Goal: Complete application form: Complete application form

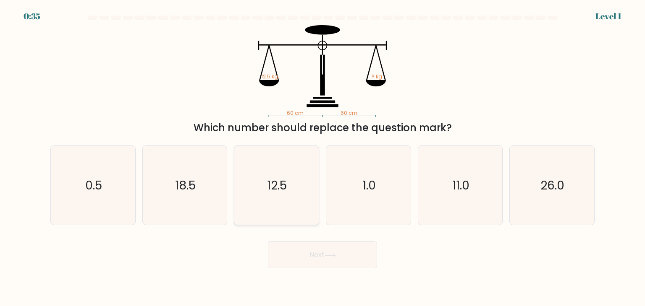
click at [265, 167] on icon "12.5" at bounding box center [276, 185] width 79 height 79
click at [322, 157] on input "c. 12.5" at bounding box center [322, 155] width 0 height 4
radio input "true"
click at [304, 260] on button "Next" at bounding box center [322, 255] width 109 height 27
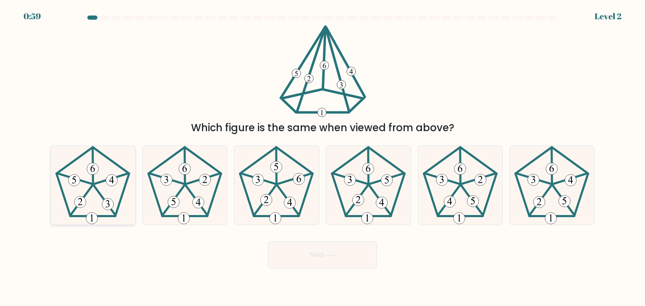
click at [95, 199] on icon at bounding box center [92, 185] width 79 height 79
click at [322, 157] on input "a." at bounding box center [322, 155] width 0 height 4
radio input "true"
click at [308, 259] on button "Next" at bounding box center [322, 255] width 109 height 27
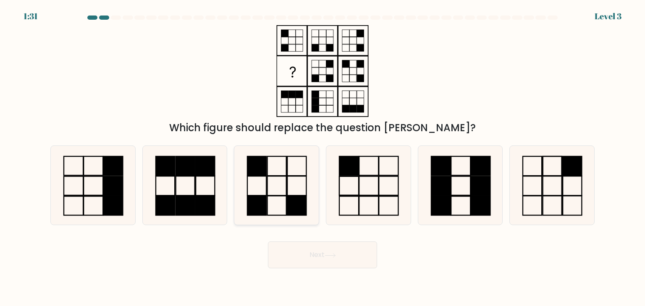
click at [283, 201] on icon at bounding box center [276, 185] width 79 height 79
click at [322, 157] on input "c." at bounding box center [322, 155] width 0 height 4
radio input "true"
click at [292, 254] on button "Next" at bounding box center [322, 255] width 109 height 27
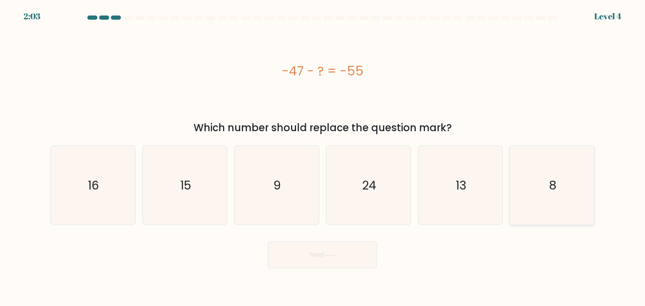
click at [541, 165] on icon "8" at bounding box center [551, 185] width 79 height 79
click at [323, 157] on input "f. 8" at bounding box center [322, 155] width 0 height 4
radio input "true"
click at [338, 259] on button "Next" at bounding box center [322, 255] width 109 height 27
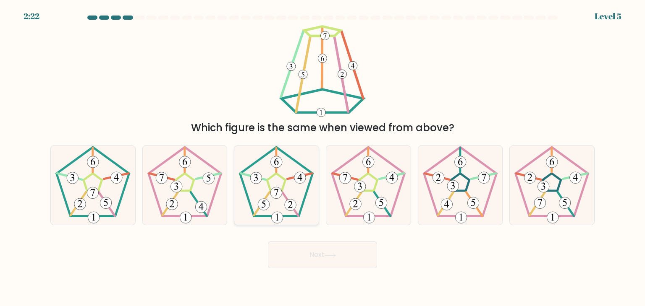
click at [265, 212] on icon at bounding box center [276, 185] width 79 height 79
click at [322, 157] on input "c." at bounding box center [322, 155] width 0 height 4
radio input "true"
click at [306, 264] on button "Next" at bounding box center [322, 255] width 109 height 27
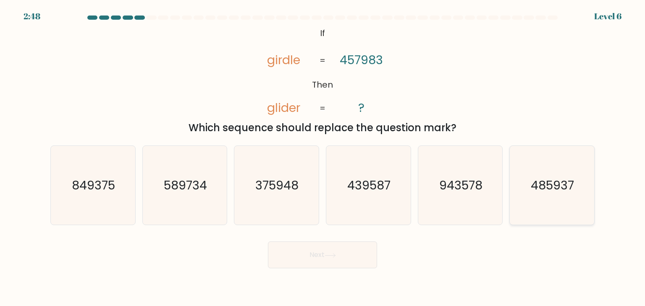
click at [544, 196] on icon "485937" at bounding box center [551, 185] width 79 height 79
click at [323, 157] on input "f. 485937" at bounding box center [322, 155] width 0 height 4
radio input "true"
click at [293, 249] on button "Next" at bounding box center [322, 255] width 109 height 27
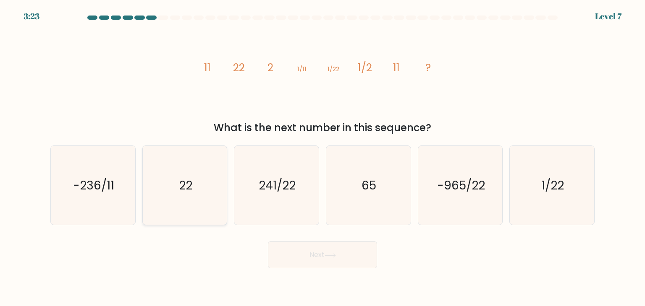
click at [194, 199] on icon "22" at bounding box center [184, 185] width 79 height 79
click at [322, 157] on input "b. 22" at bounding box center [322, 155] width 0 height 4
radio input "true"
click at [299, 263] on button "Next" at bounding box center [322, 255] width 109 height 27
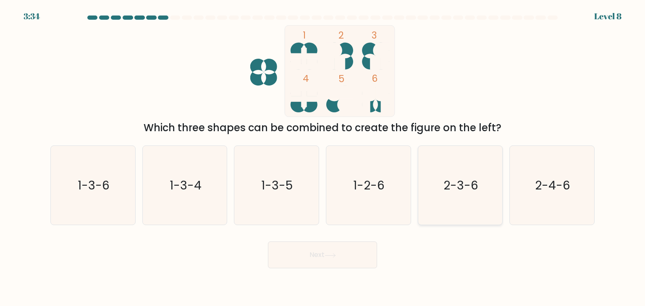
click at [476, 208] on icon "2-3-6" at bounding box center [460, 185] width 79 height 79
click at [323, 157] on input "e. 2-3-6" at bounding box center [322, 155] width 0 height 4
radio input "true"
click at [325, 261] on button "Next" at bounding box center [322, 255] width 109 height 27
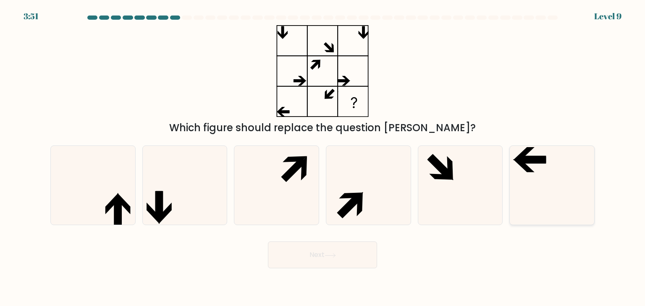
click at [522, 196] on icon at bounding box center [551, 185] width 79 height 79
click at [323, 157] on input "f." at bounding box center [322, 155] width 0 height 4
radio input "true"
click at [317, 247] on button "Next" at bounding box center [322, 255] width 109 height 27
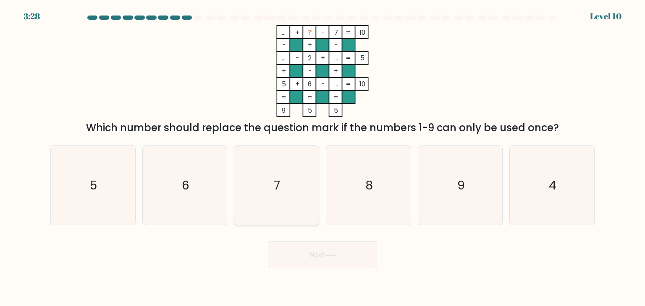
click at [281, 175] on icon "7" at bounding box center [276, 185] width 79 height 79
click at [322, 157] on input "c. 7" at bounding box center [322, 155] width 0 height 4
radio input "true"
click at [306, 252] on button "Next" at bounding box center [322, 255] width 109 height 27
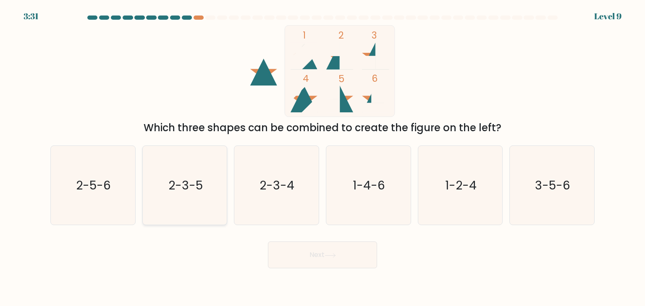
click at [204, 213] on icon "2-3-5" at bounding box center [184, 185] width 79 height 79
click at [322, 157] on input "b. 2-3-5" at bounding box center [322, 155] width 0 height 4
radio input "true"
click at [300, 260] on button "Next" at bounding box center [322, 255] width 109 height 27
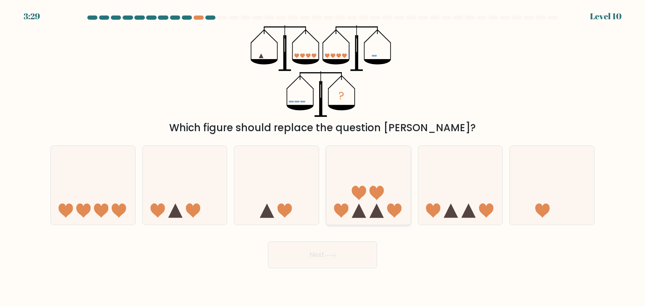
click at [371, 197] on icon at bounding box center [368, 186] width 84 height 70
click at [323, 157] on input "d." at bounding box center [322, 155] width 0 height 4
radio input "true"
click at [347, 258] on button "Next" at bounding box center [322, 255] width 109 height 27
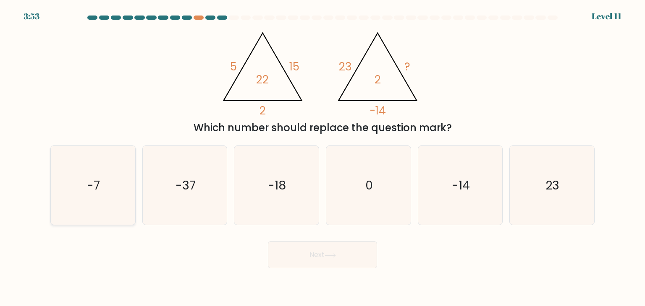
click at [89, 197] on icon "-7" at bounding box center [92, 185] width 79 height 79
click at [322, 157] on input "a. -7" at bounding box center [322, 155] width 0 height 4
radio input "true"
click at [292, 258] on button "Next" at bounding box center [322, 255] width 109 height 27
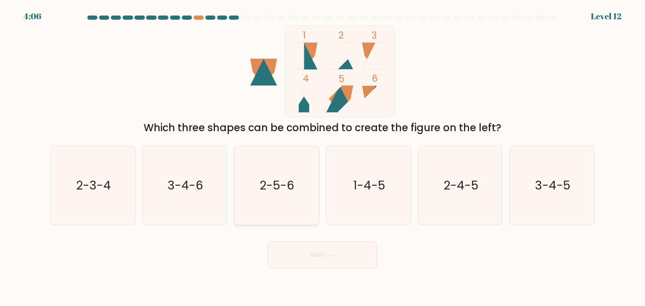
click at [270, 200] on icon "2-5-6" at bounding box center [276, 185] width 79 height 79
click at [322, 157] on input "c. 2-5-6" at bounding box center [322, 155] width 0 height 4
radio input "true"
click at [291, 253] on button "Next" at bounding box center [322, 255] width 109 height 27
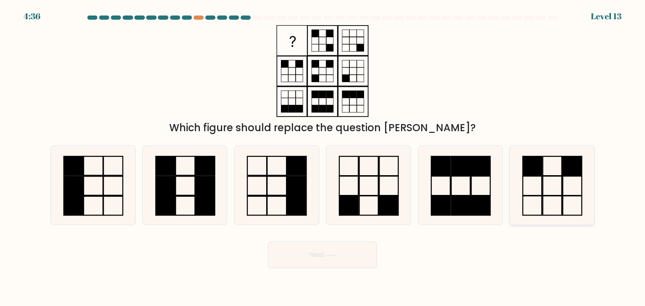
click at [547, 209] on icon at bounding box center [551, 185] width 79 height 79
click at [323, 157] on input "f." at bounding box center [322, 155] width 0 height 4
radio input "true"
click at [348, 248] on button "Next" at bounding box center [322, 255] width 109 height 27
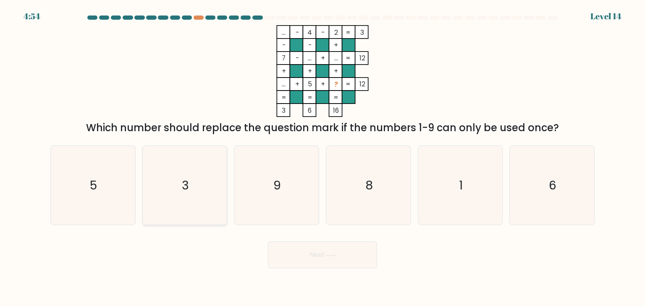
click at [212, 214] on icon "3" at bounding box center [184, 185] width 79 height 79
click at [322, 157] on input "b. 3" at bounding box center [322, 155] width 0 height 4
radio input "true"
click at [314, 257] on button "Next" at bounding box center [322, 255] width 109 height 27
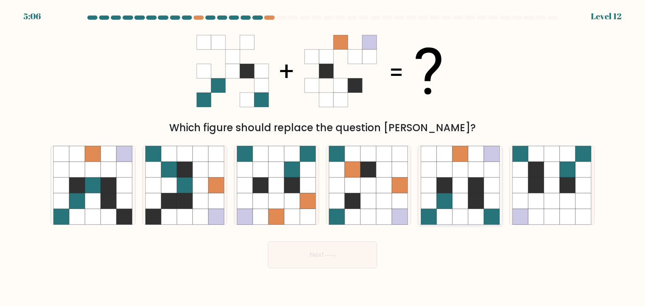
click at [453, 204] on icon at bounding box center [460, 202] width 16 height 16
click at [323, 157] on input "e." at bounding box center [322, 155] width 0 height 4
radio input "true"
click at [336, 254] on icon at bounding box center [329, 256] width 11 height 5
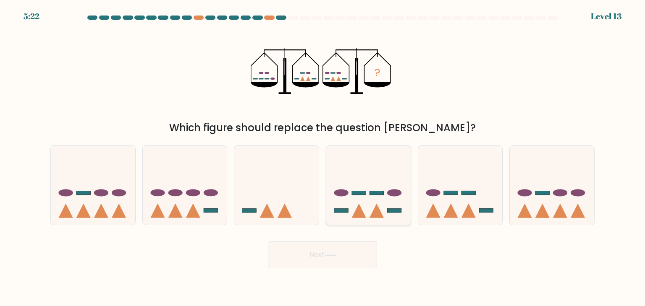
click at [369, 200] on icon at bounding box center [368, 186] width 84 height 70
click at [323, 157] on input "d." at bounding box center [322, 155] width 0 height 4
radio input "true"
click at [341, 259] on button "Next" at bounding box center [322, 255] width 109 height 27
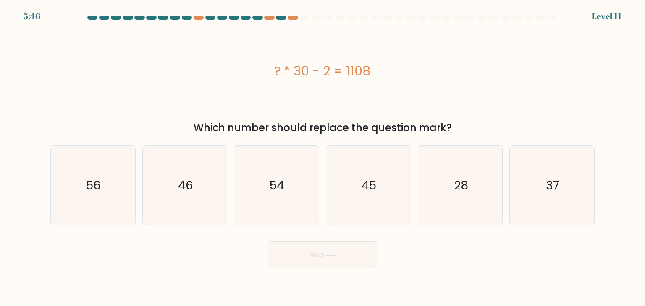
click at [220, 264] on div "Next" at bounding box center [322, 251] width 554 height 33
click at [586, 180] on icon "37" at bounding box center [551, 185] width 79 height 79
click at [323, 157] on input "f. 37" at bounding box center [322, 155] width 0 height 4
radio input "true"
click at [321, 264] on button "Next" at bounding box center [322, 255] width 109 height 27
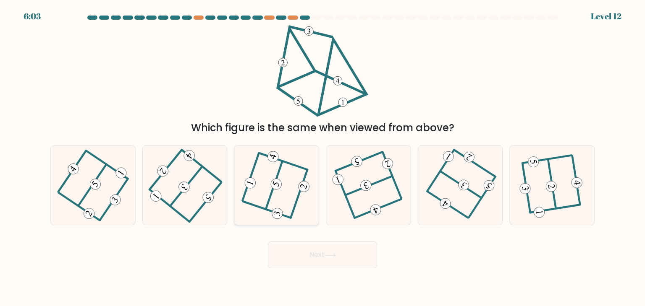
click at [257, 214] on icon at bounding box center [276, 185] width 63 height 63
click at [322, 157] on input "c." at bounding box center [322, 155] width 0 height 4
radio input "true"
click at [316, 253] on button "Next" at bounding box center [322, 255] width 109 height 27
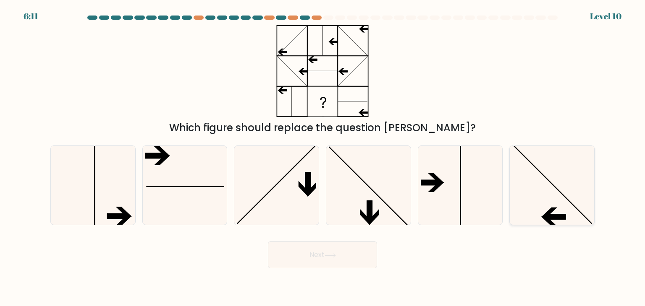
click at [541, 196] on icon at bounding box center [551, 185] width 79 height 79
click at [323, 157] on input "f." at bounding box center [322, 155] width 0 height 4
radio input "true"
click at [342, 254] on button "Next" at bounding box center [322, 255] width 109 height 27
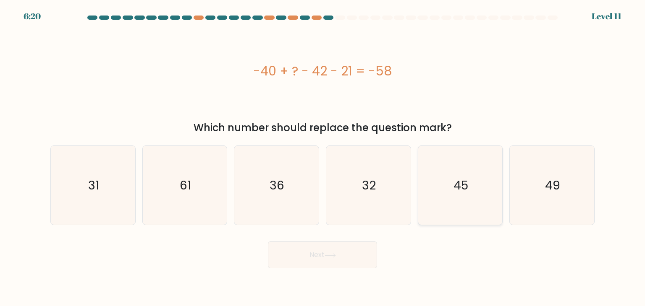
click at [483, 204] on icon "45" at bounding box center [460, 185] width 79 height 79
click at [323, 157] on input "e. 45" at bounding box center [322, 155] width 0 height 4
radio input "true"
click at [329, 257] on icon at bounding box center [329, 256] width 11 height 5
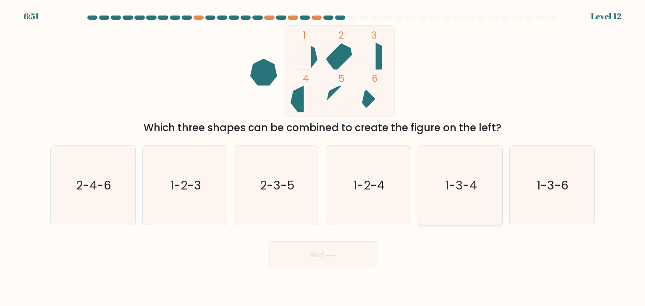
click at [474, 198] on icon "1-3-4" at bounding box center [460, 185] width 79 height 79
click at [323, 157] on input "e. 1-3-4" at bounding box center [322, 155] width 0 height 4
radio input "true"
click at [283, 257] on button "Next" at bounding box center [322, 255] width 109 height 27
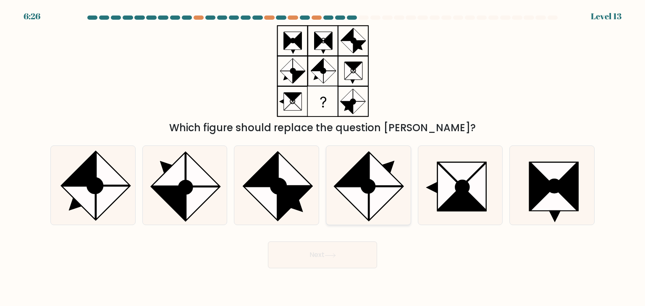
click at [395, 207] on icon at bounding box center [368, 185] width 79 height 79
click at [323, 157] on input "d." at bounding box center [322, 155] width 0 height 4
radio input "true"
click at [359, 249] on button "Next" at bounding box center [322, 255] width 109 height 27
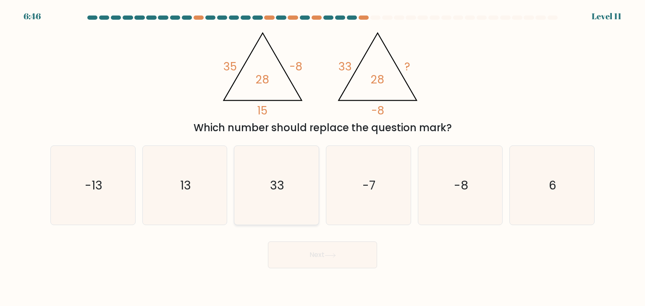
click at [311, 202] on icon "33" at bounding box center [276, 185] width 79 height 79
click at [322, 157] on input "c. 33" at bounding box center [322, 155] width 0 height 4
radio input "true"
click at [338, 249] on button "Next" at bounding box center [322, 255] width 109 height 27
